Goal: Information Seeking & Learning: Learn about a topic

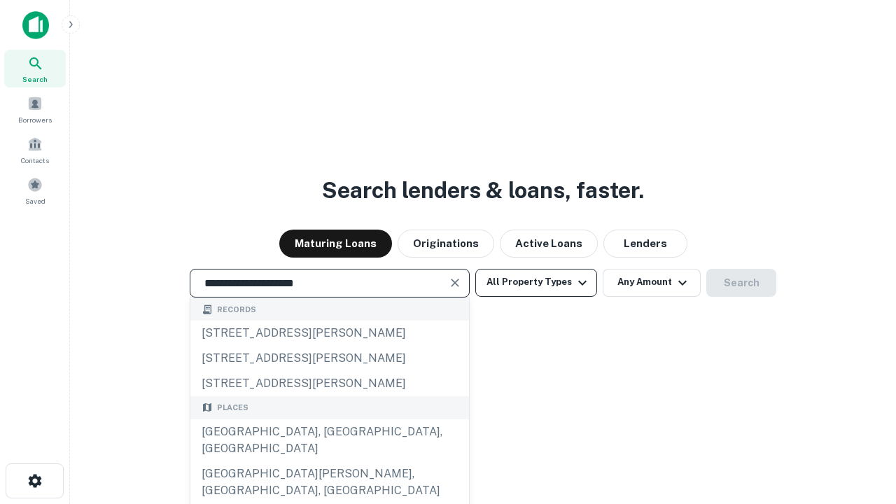
click at [329, 461] on div "[GEOGRAPHIC_DATA], [GEOGRAPHIC_DATA], [GEOGRAPHIC_DATA]" at bounding box center [329, 440] width 279 height 42
click at [536, 282] on button "All Property Types" at bounding box center [536, 283] width 122 height 28
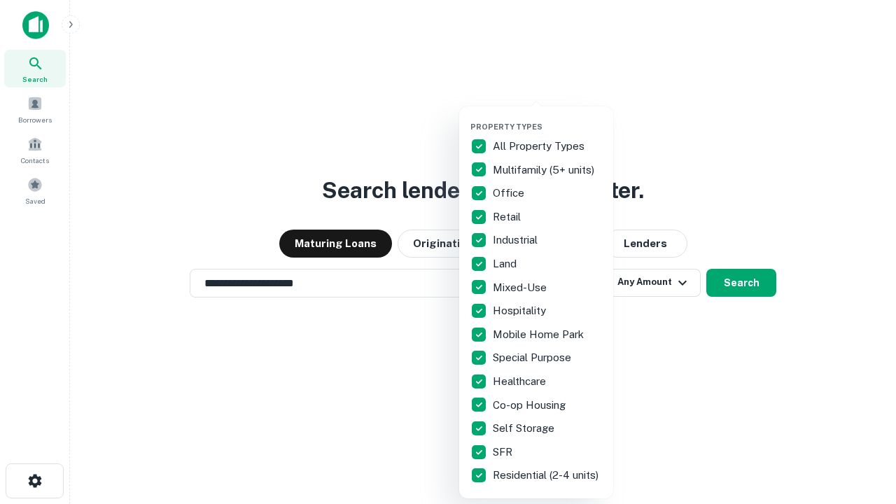
type input "**********"
click at [547, 118] on button "button" at bounding box center [547, 118] width 154 height 1
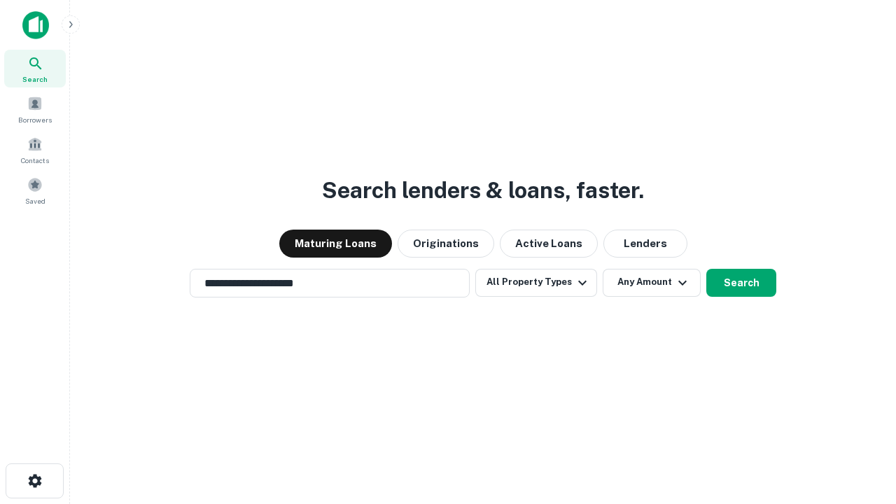
scroll to position [22, 0]
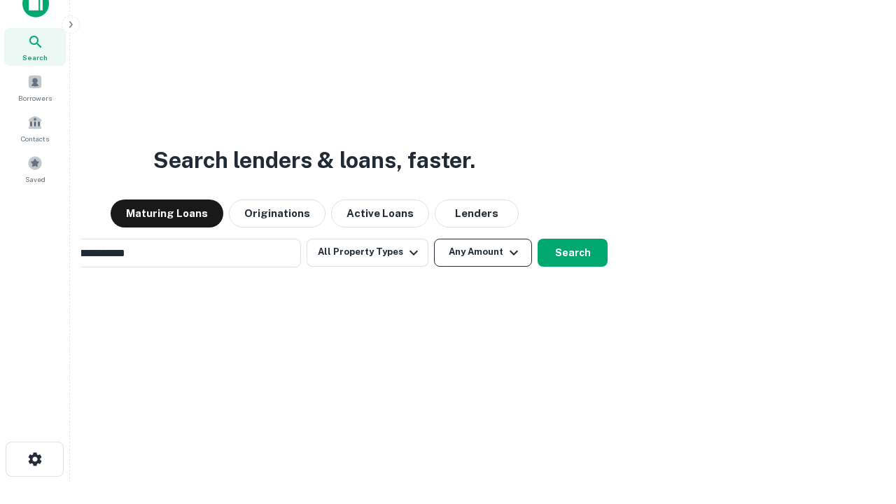
click at [434, 239] on button "Any Amount" at bounding box center [483, 253] width 98 height 28
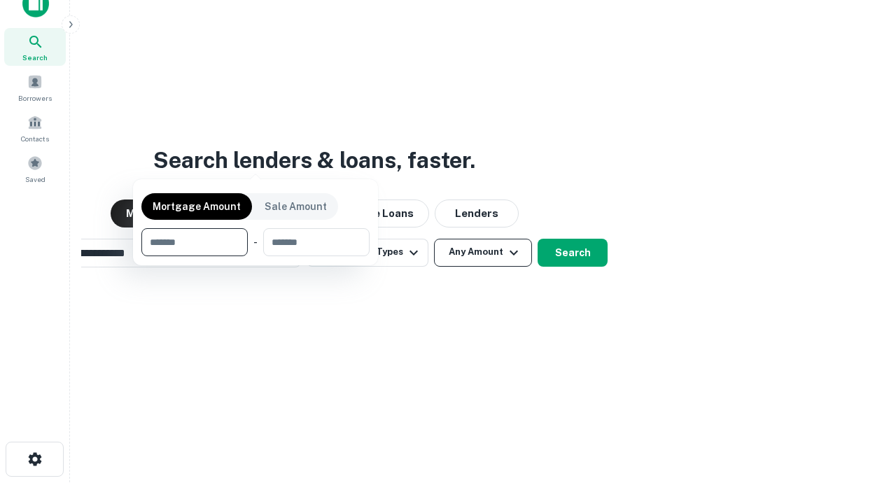
scroll to position [22, 0]
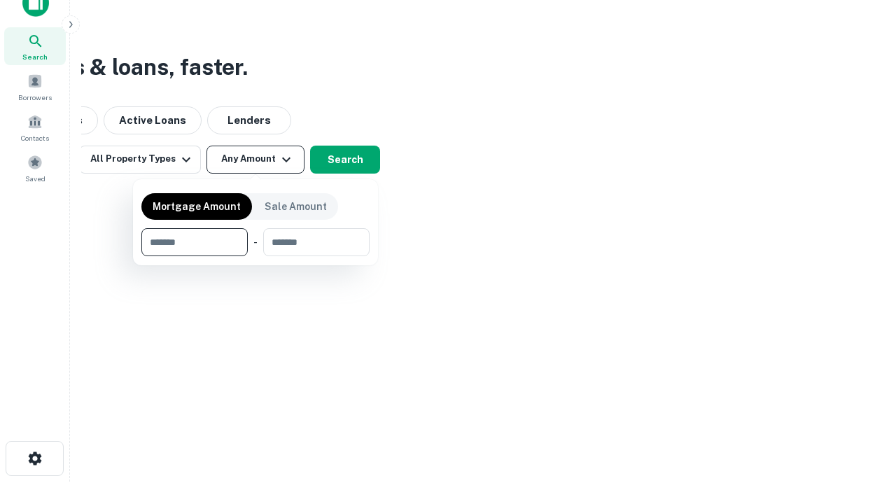
type input "*******"
click at [255, 256] on button "button" at bounding box center [255, 256] width 228 height 1
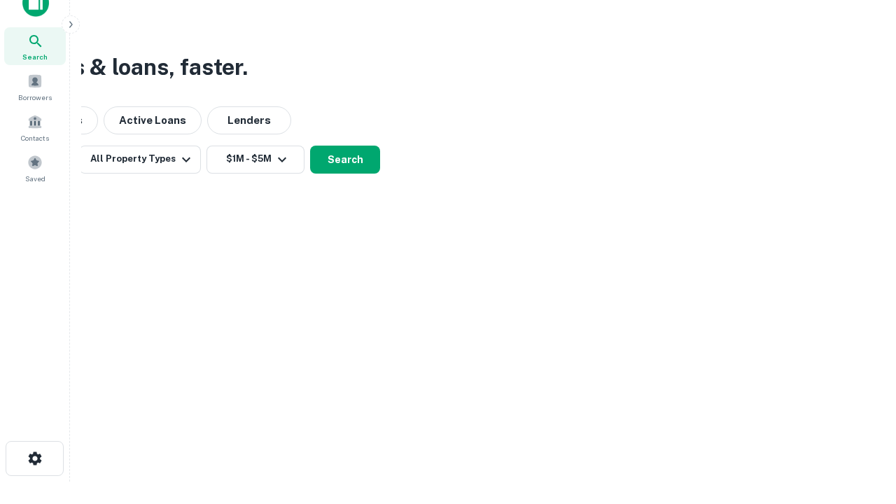
scroll to position [8, 258]
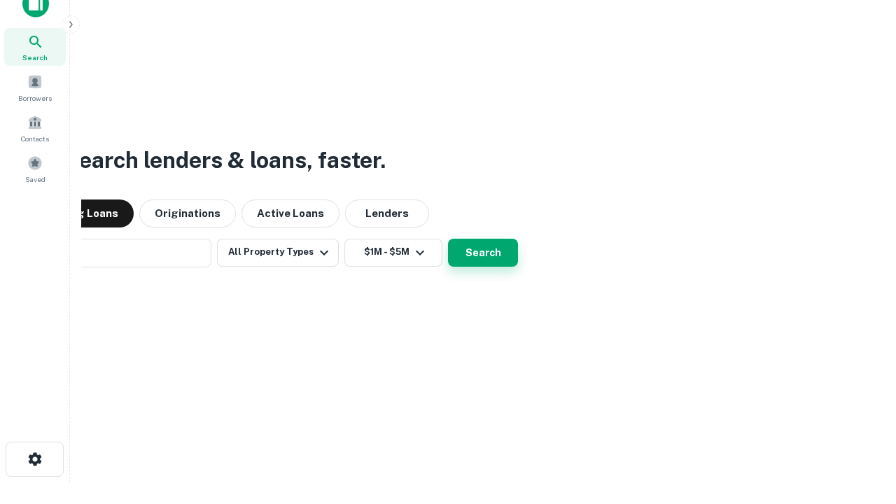
click at [448, 239] on button "Search" at bounding box center [483, 253] width 70 height 28
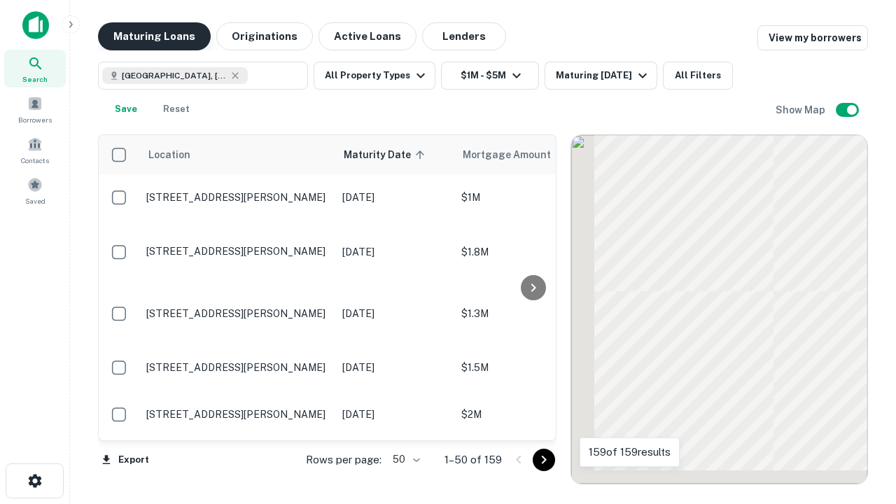
click at [154, 36] on button "Maturing Loans" at bounding box center [154, 36] width 113 height 28
